Goal: Information Seeking & Learning: Learn about a topic

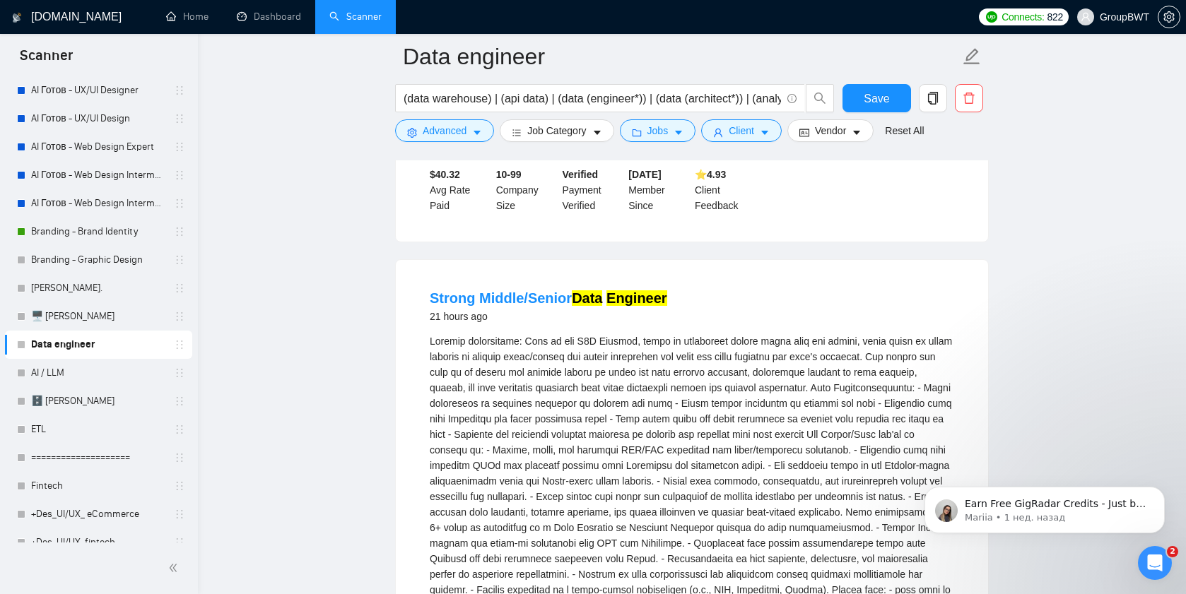
scroll to position [4065, 0]
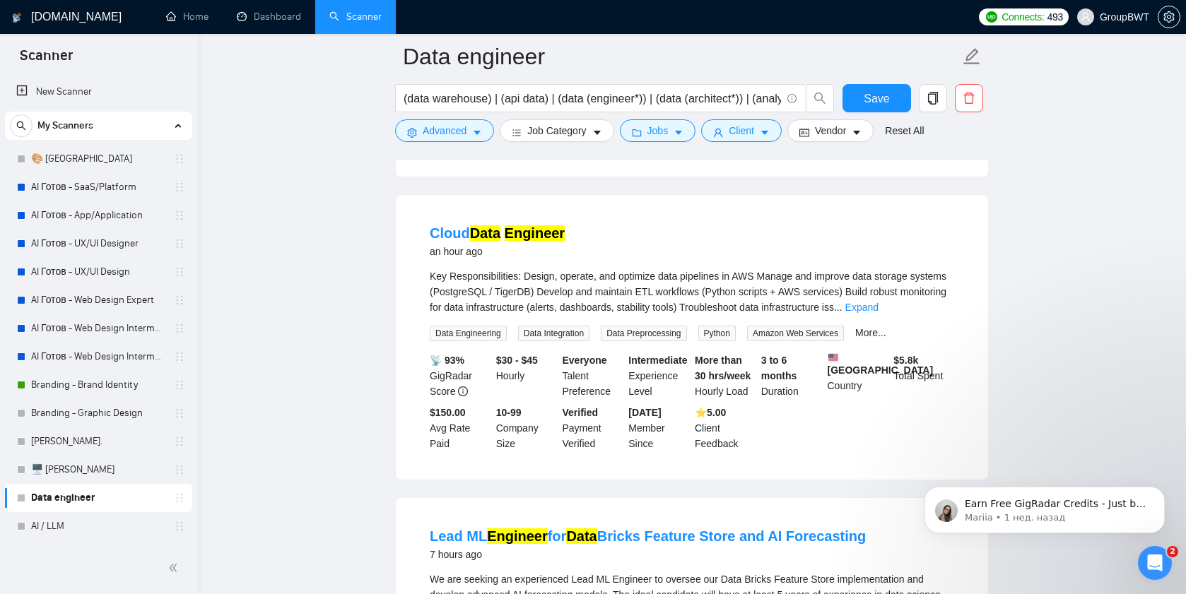
scroll to position [767, 0]
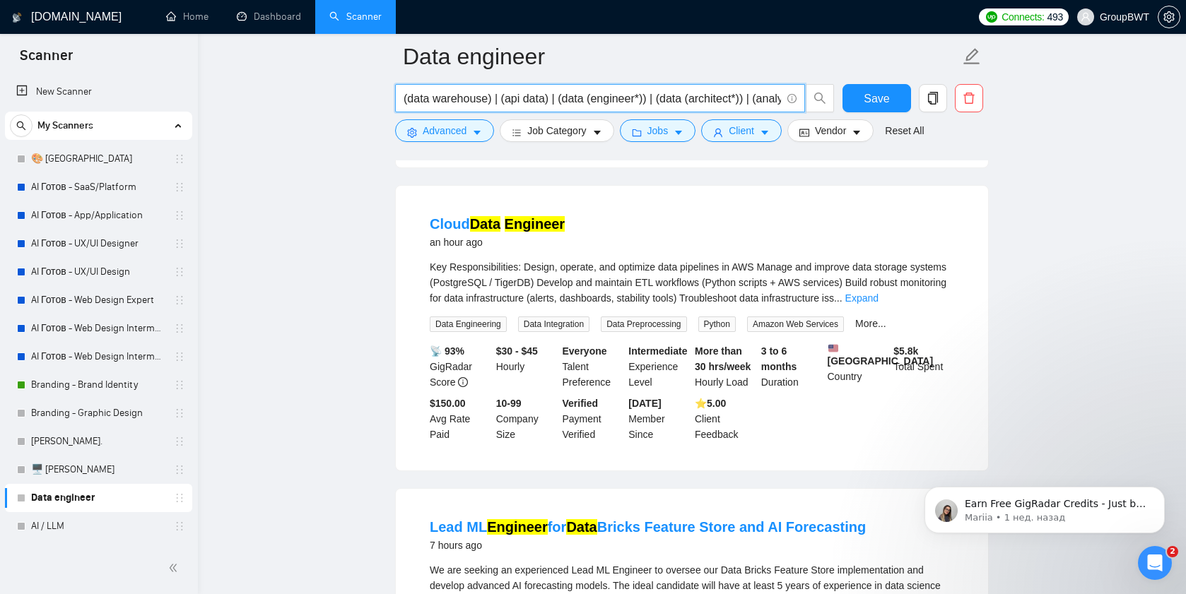
click at [427, 97] on input "(data warehouse) | (api data) | (data (engineer*)) | (data (architect*)) | (ana…" at bounding box center [591, 99] width 377 height 18
type input "e"
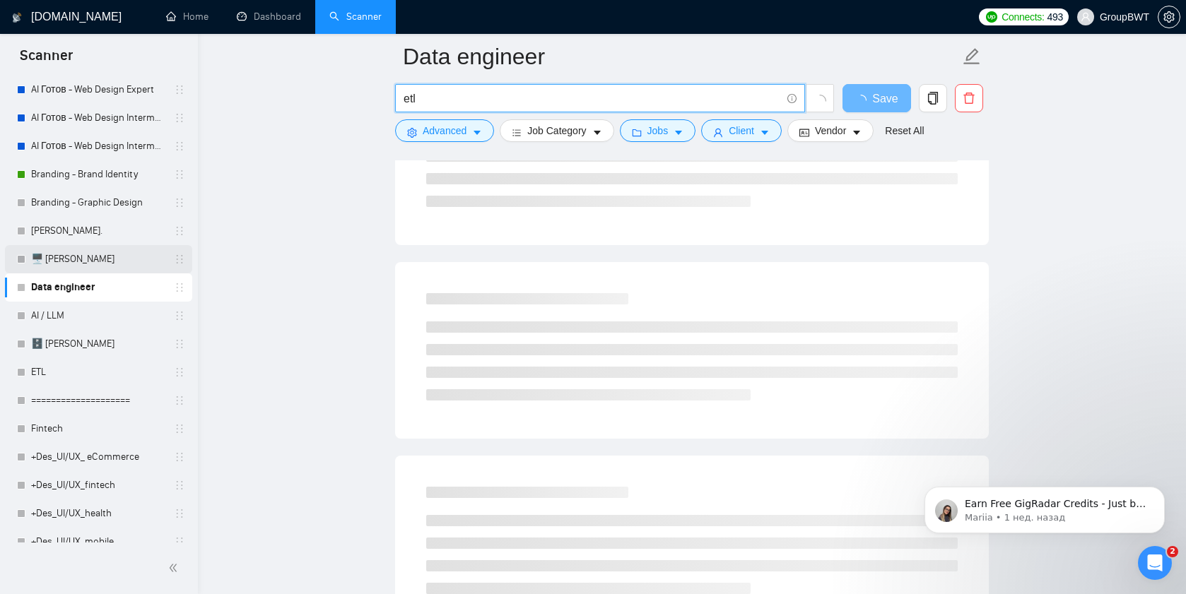
scroll to position [215, 0]
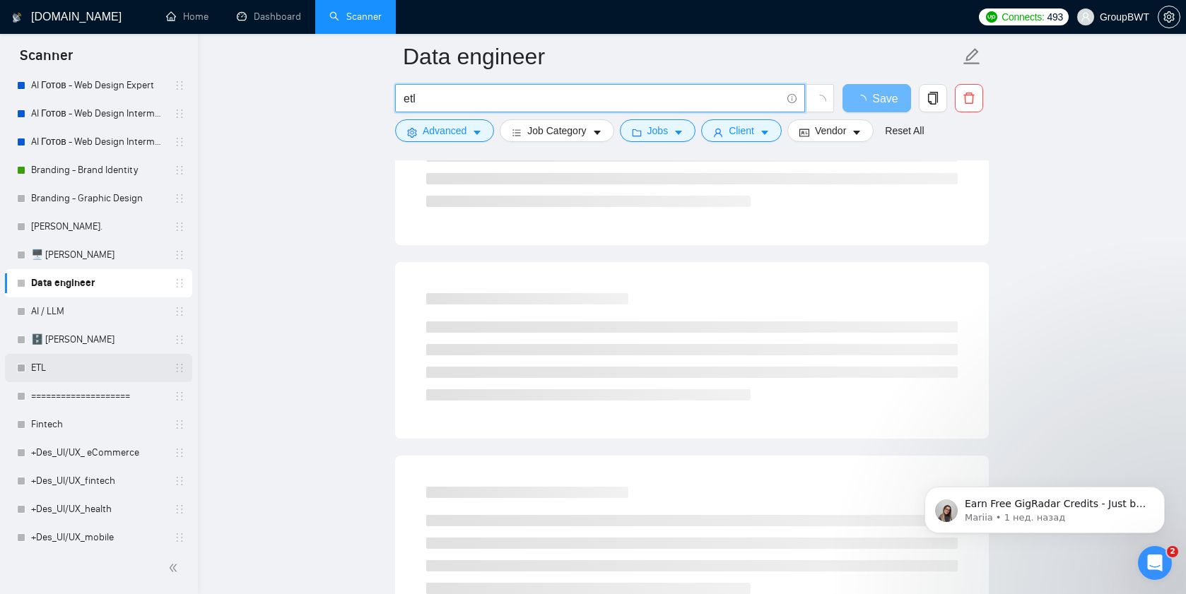
type input "etl"
click at [64, 365] on link "ETL" at bounding box center [98, 368] width 134 height 28
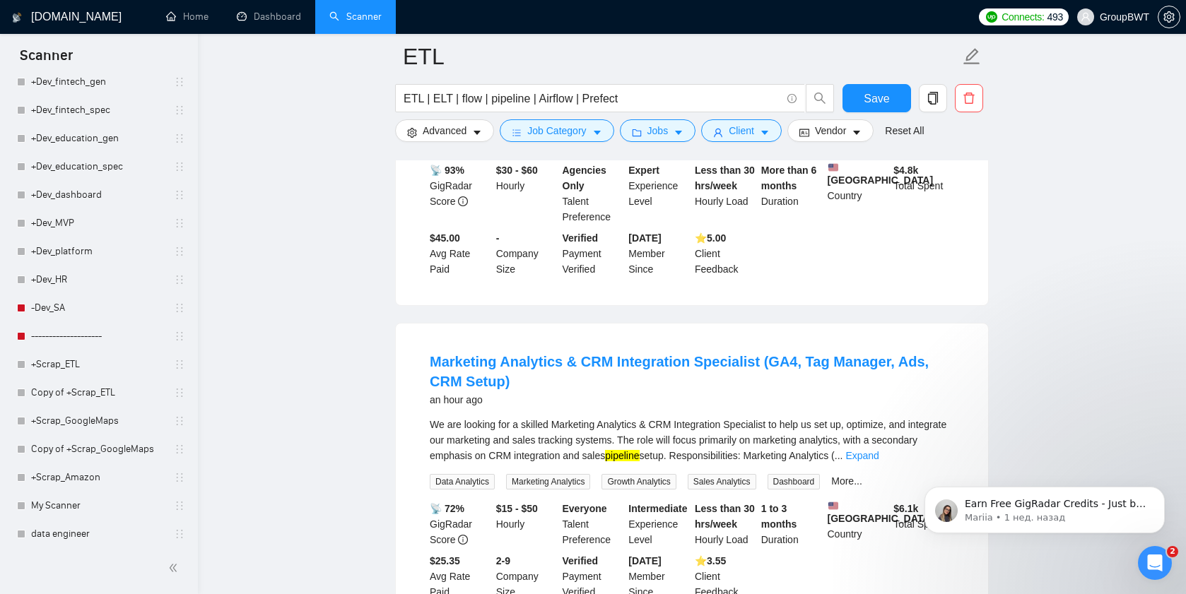
scroll to position [1778, 0]
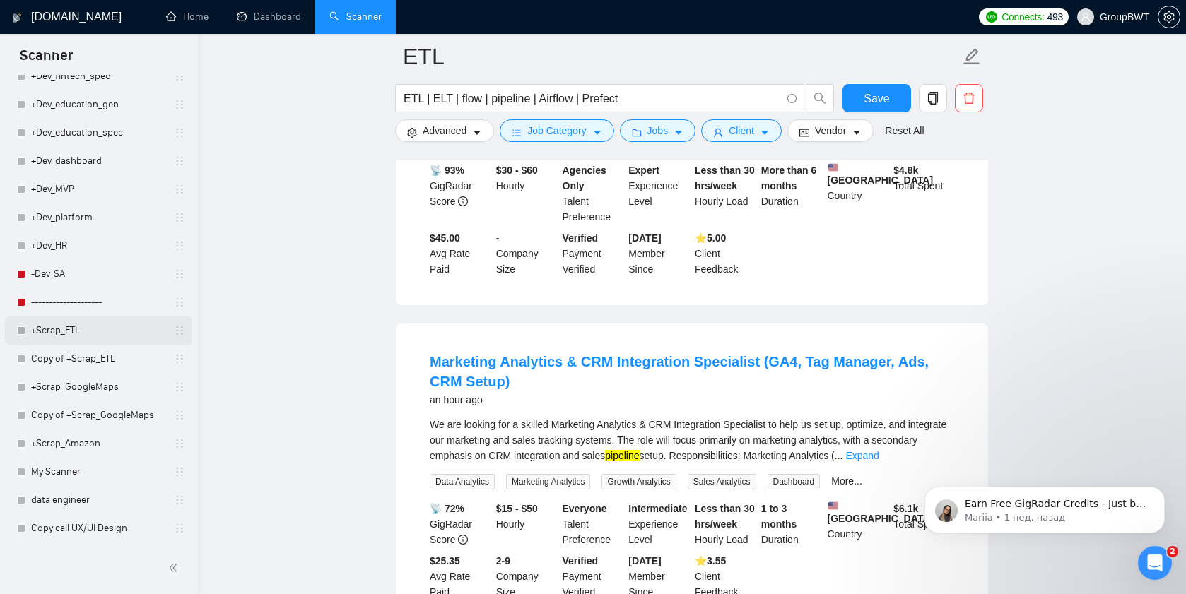
click at [71, 331] on link "+Scrap_ETL" at bounding box center [98, 331] width 134 height 28
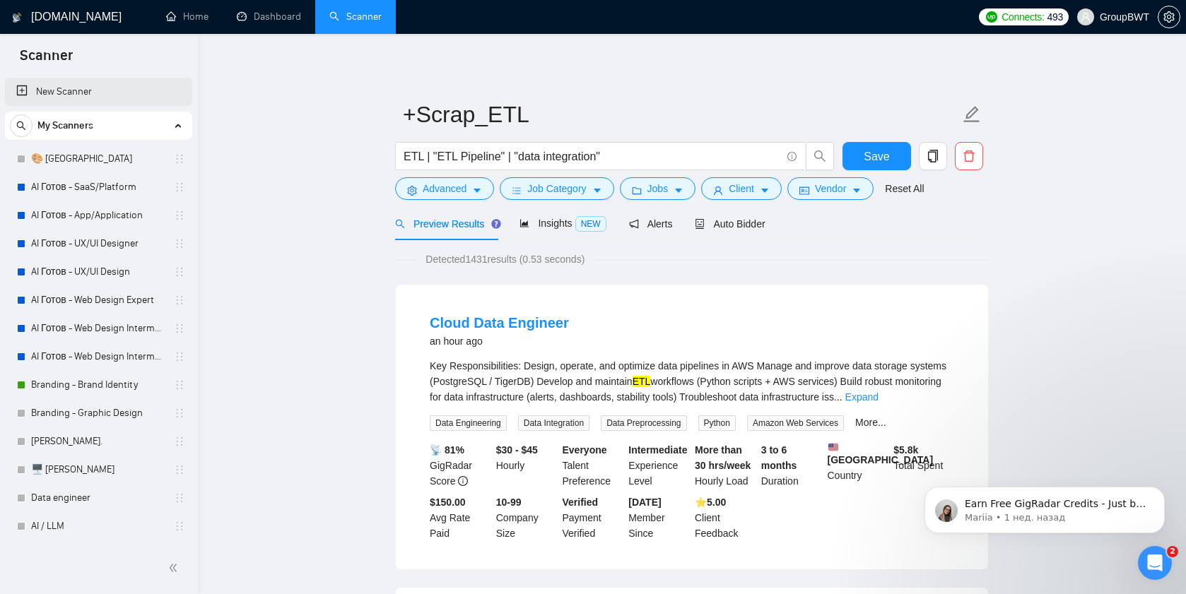
click at [54, 104] on link "New Scanner" at bounding box center [98, 92] width 165 height 28
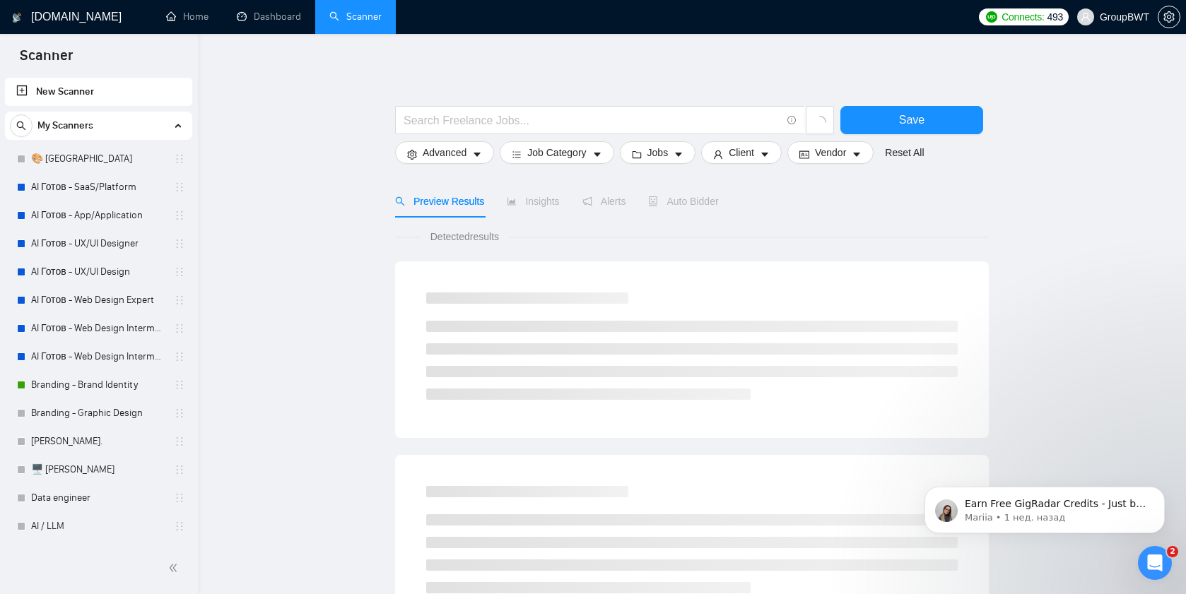
click at [436, 126] on input "text" at bounding box center [591, 121] width 377 height 18
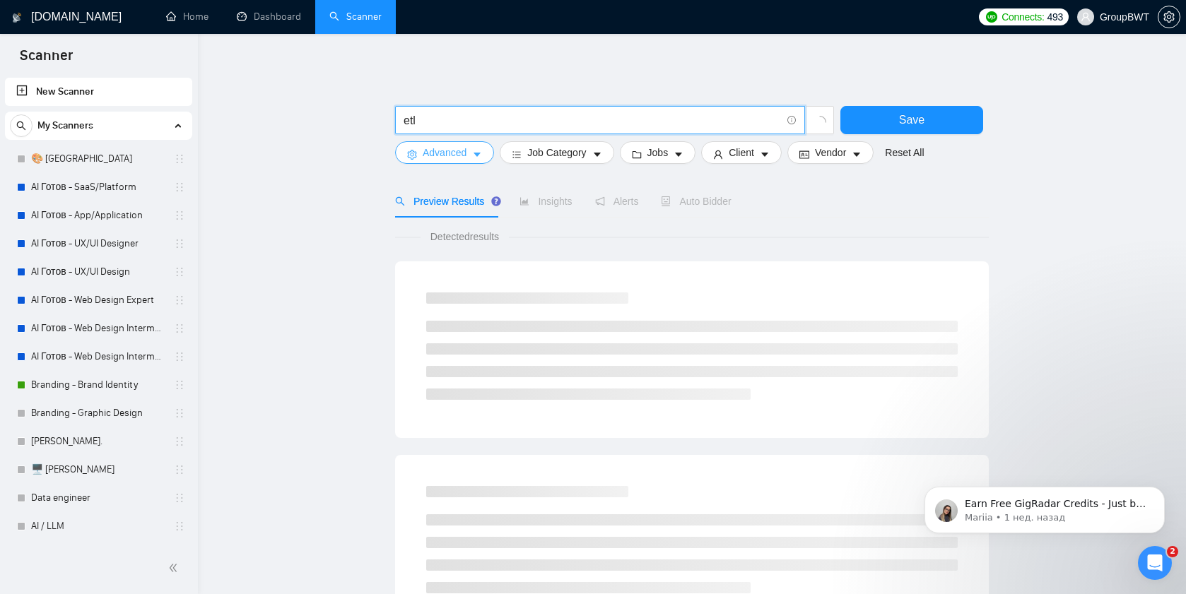
type input "etl"
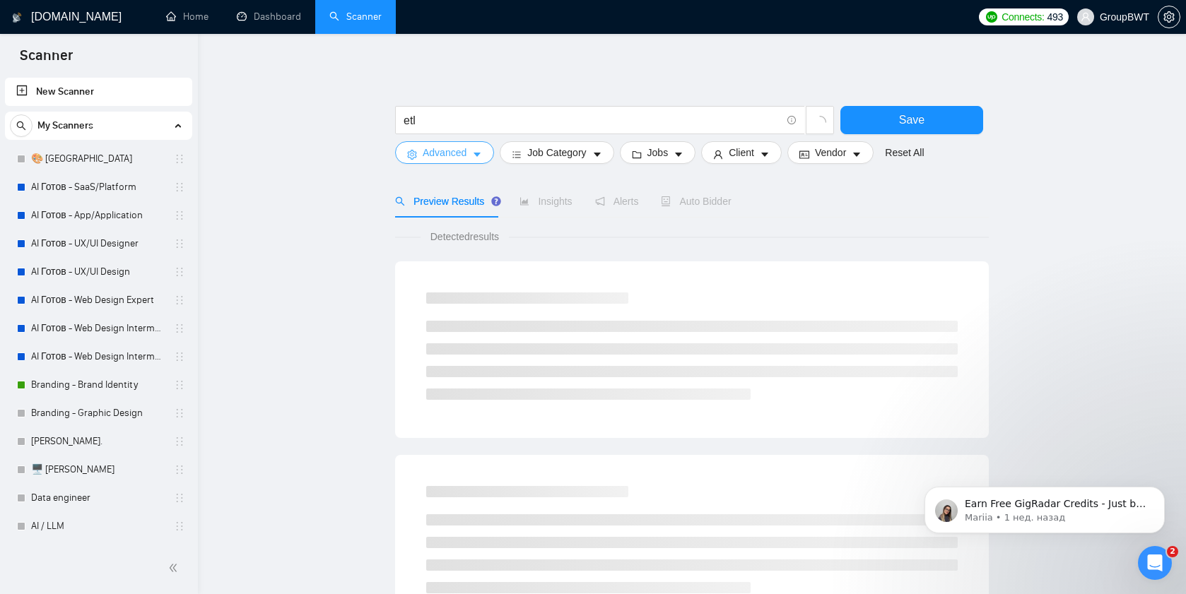
click at [430, 160] on span "Advanced" at bounding box center [445, 153] width 44 height 16
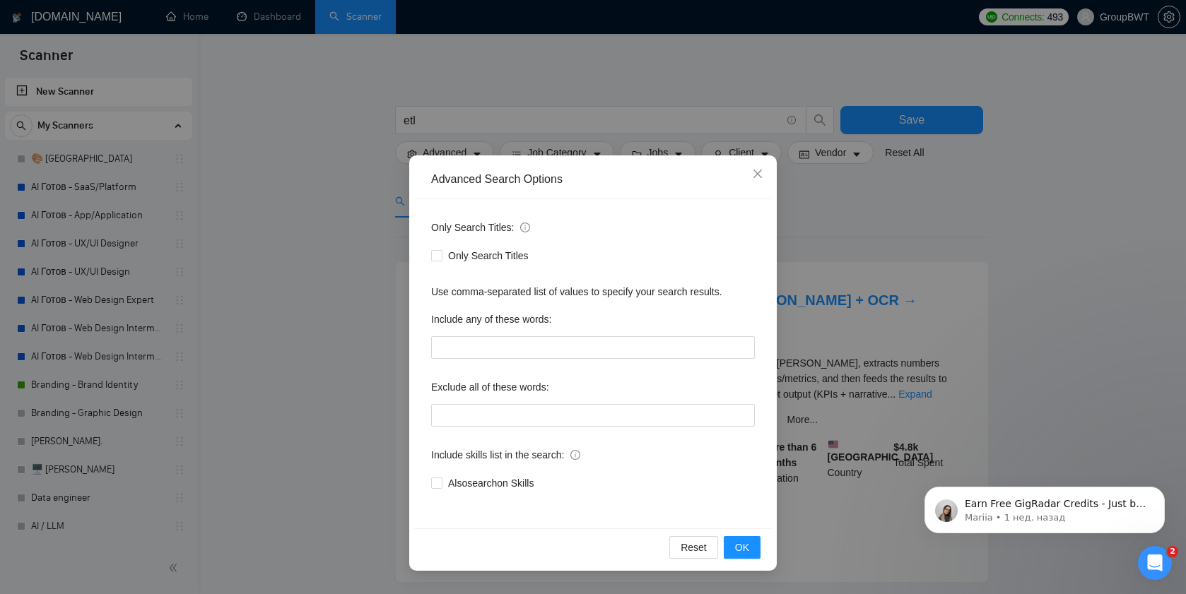
click at [372, 263] on div "Advanced Search Options Only Search Titles: Only Search Titles Use comma-separa…" at bounding box center [593, 297] width 1186 height 594
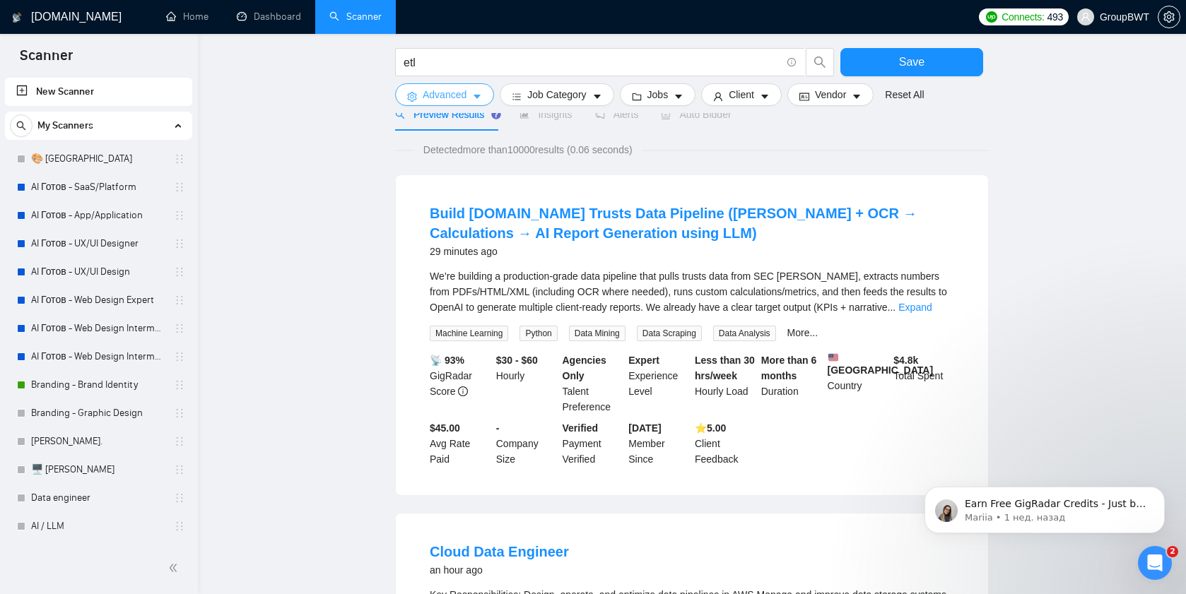
scroll to position [88, 0]
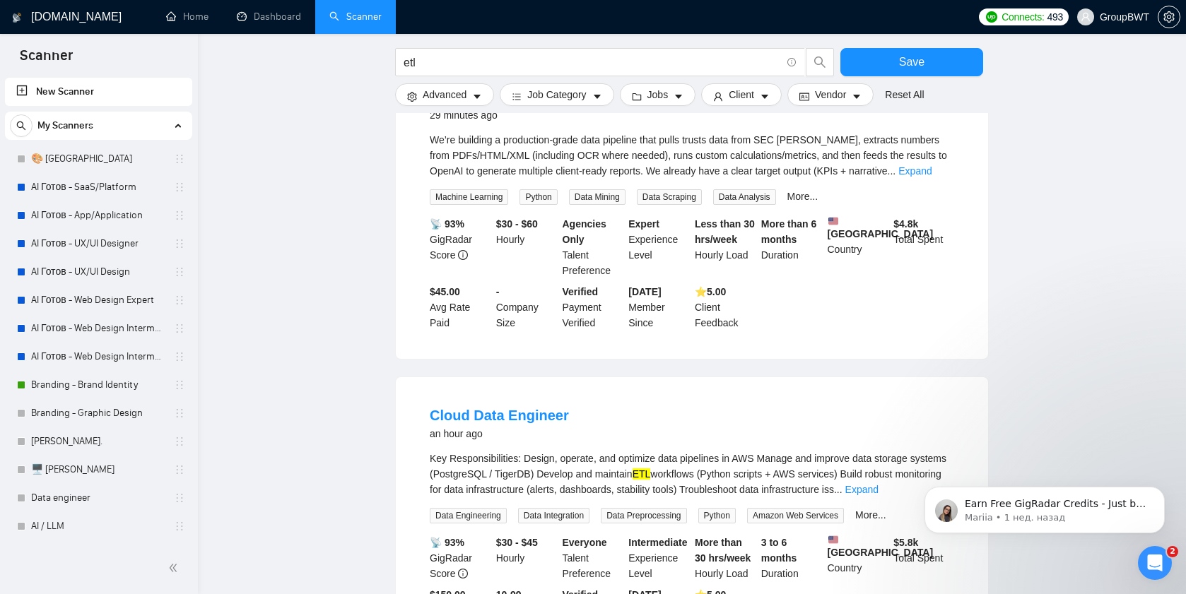
scroll to position [426, 0]
